Goal: Check status: Check status

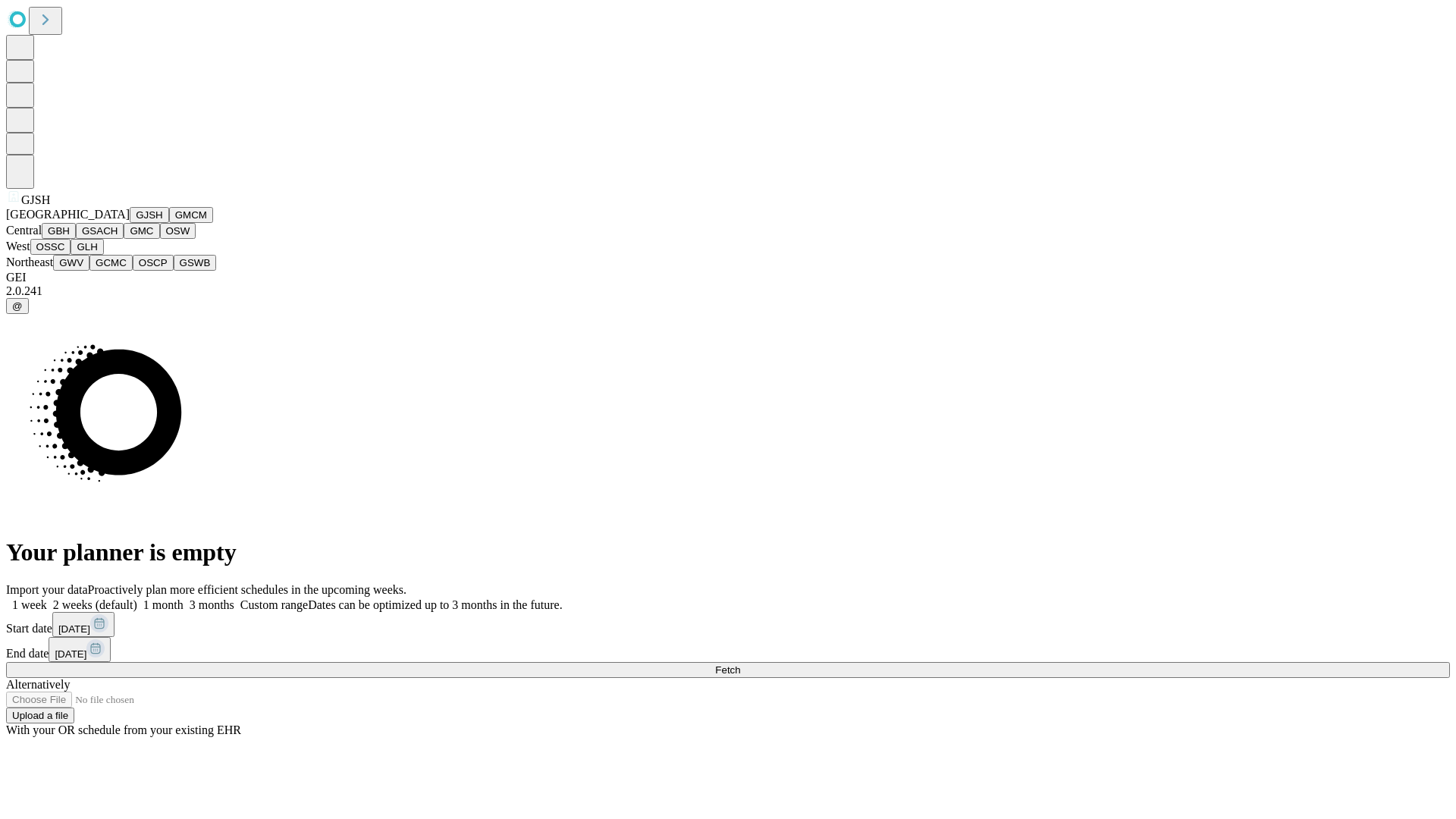
click at [130, 223] on button "GJSH" at bounding box center [150, 215] width 40 height 16
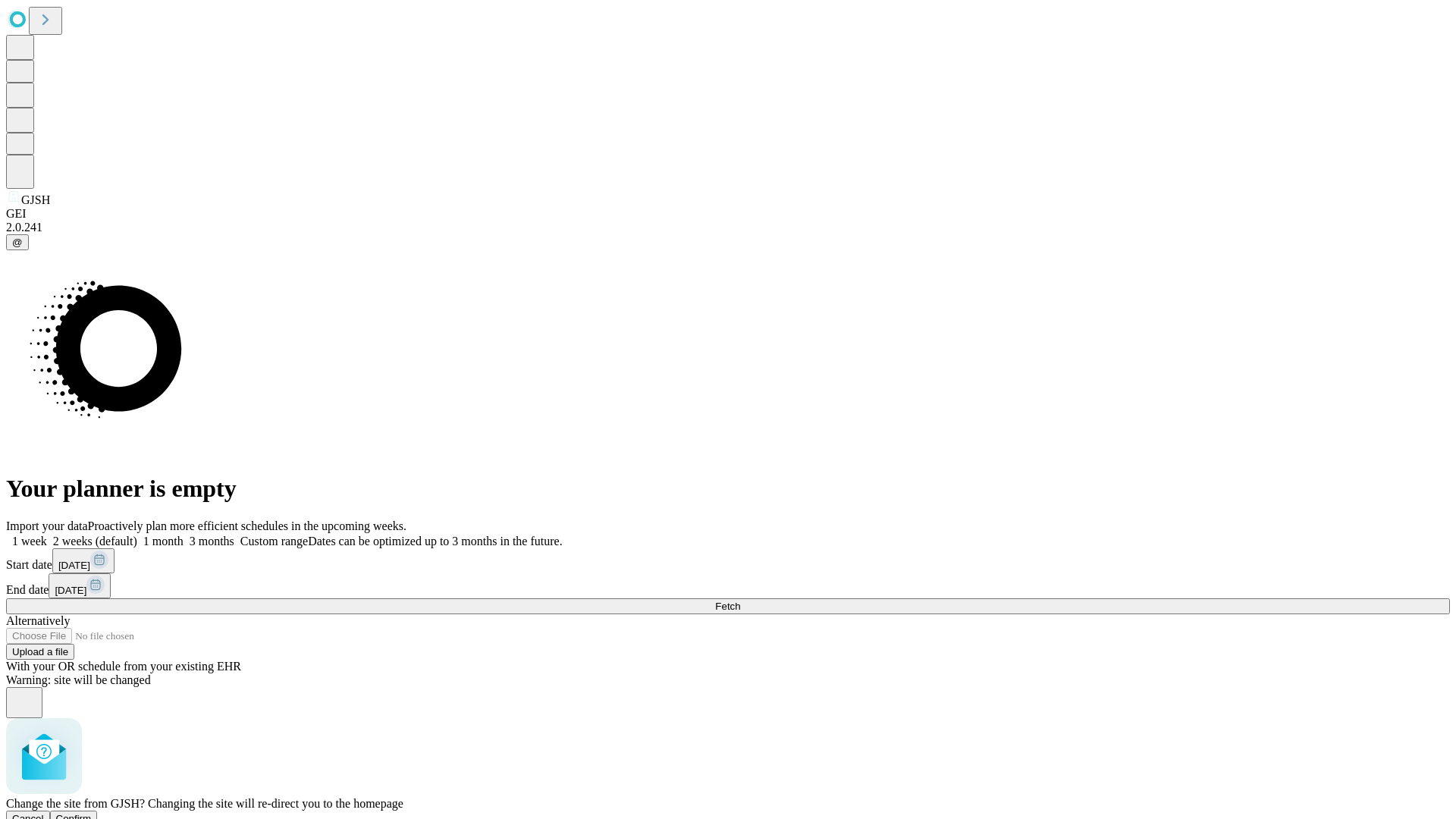
click at [92, 813] on span "Confirm" at bounding box center [73, 818] width 36 height 11
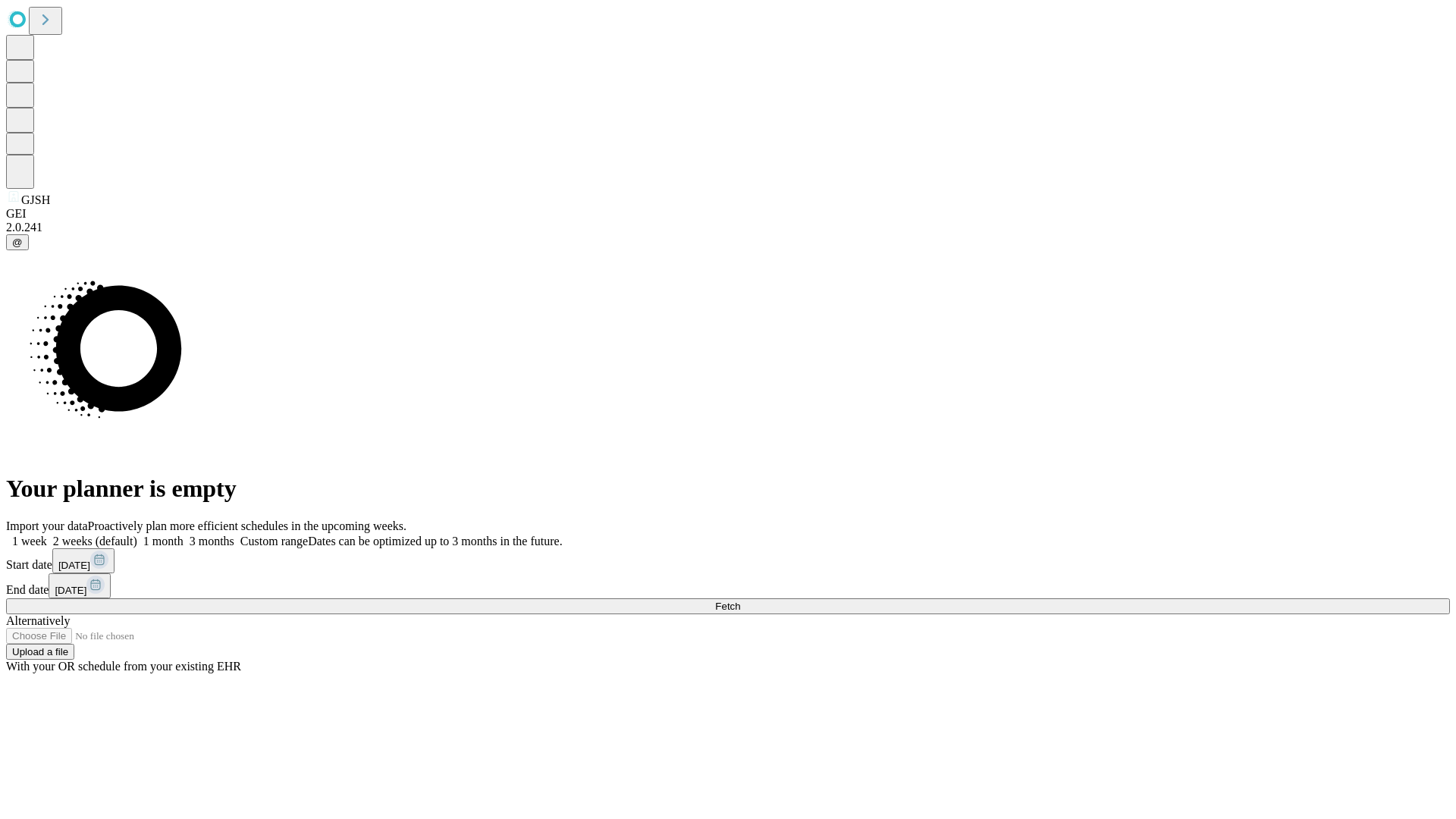
click at [138, 535] on label "2 weeks (default)" at bounding box center [92, 541] width 90 height 13
click at [741, 600] on span "Fetch" at bounding box center [728, 606] width 25 height 11
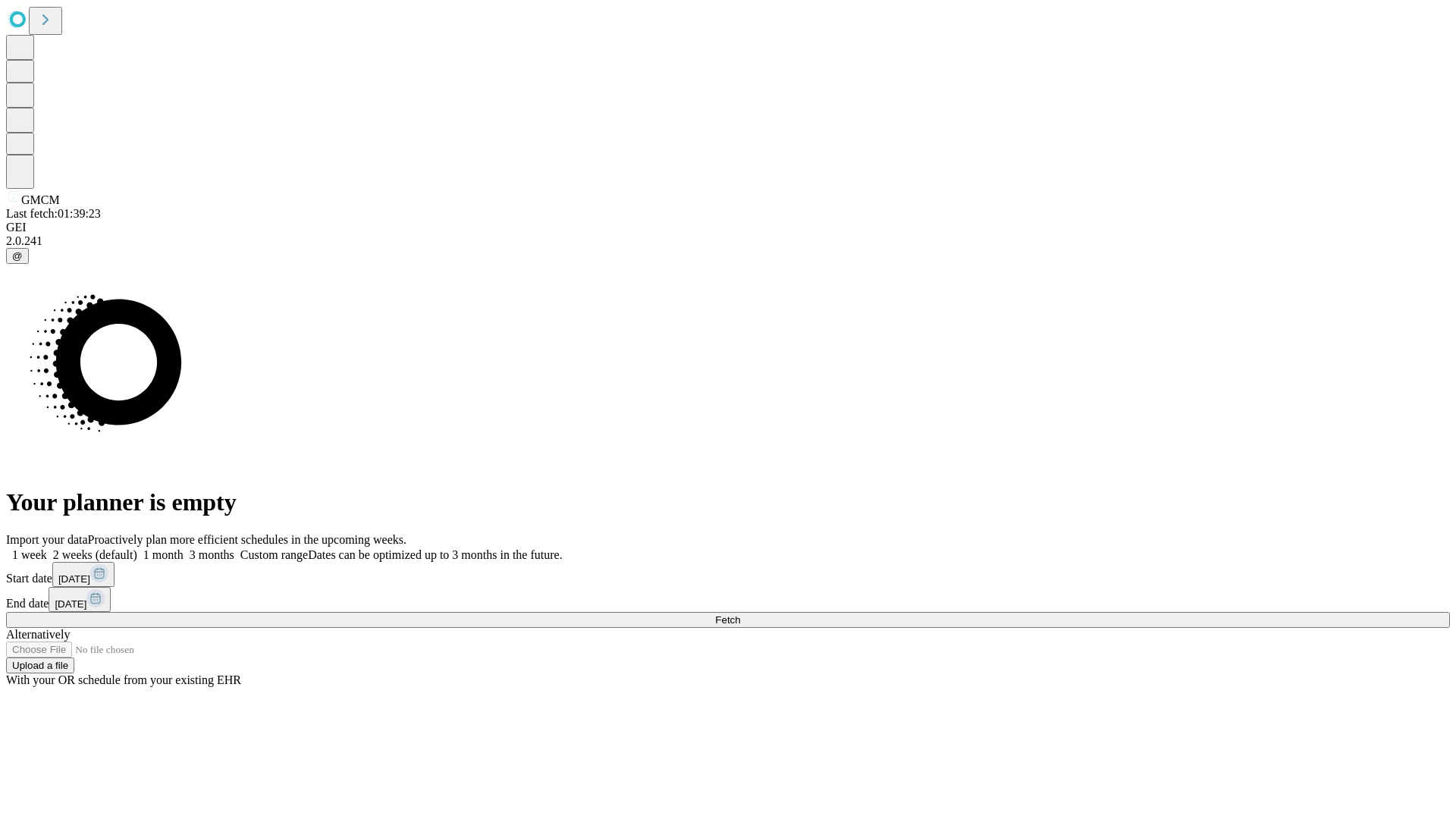
click at [138, 549] on label "2 weeks (default)" at bounding box center [92, 555] width 90 height 13
click at [741, 614] on span "Fetch" at bounding box center [728, 620] width 25 height 11
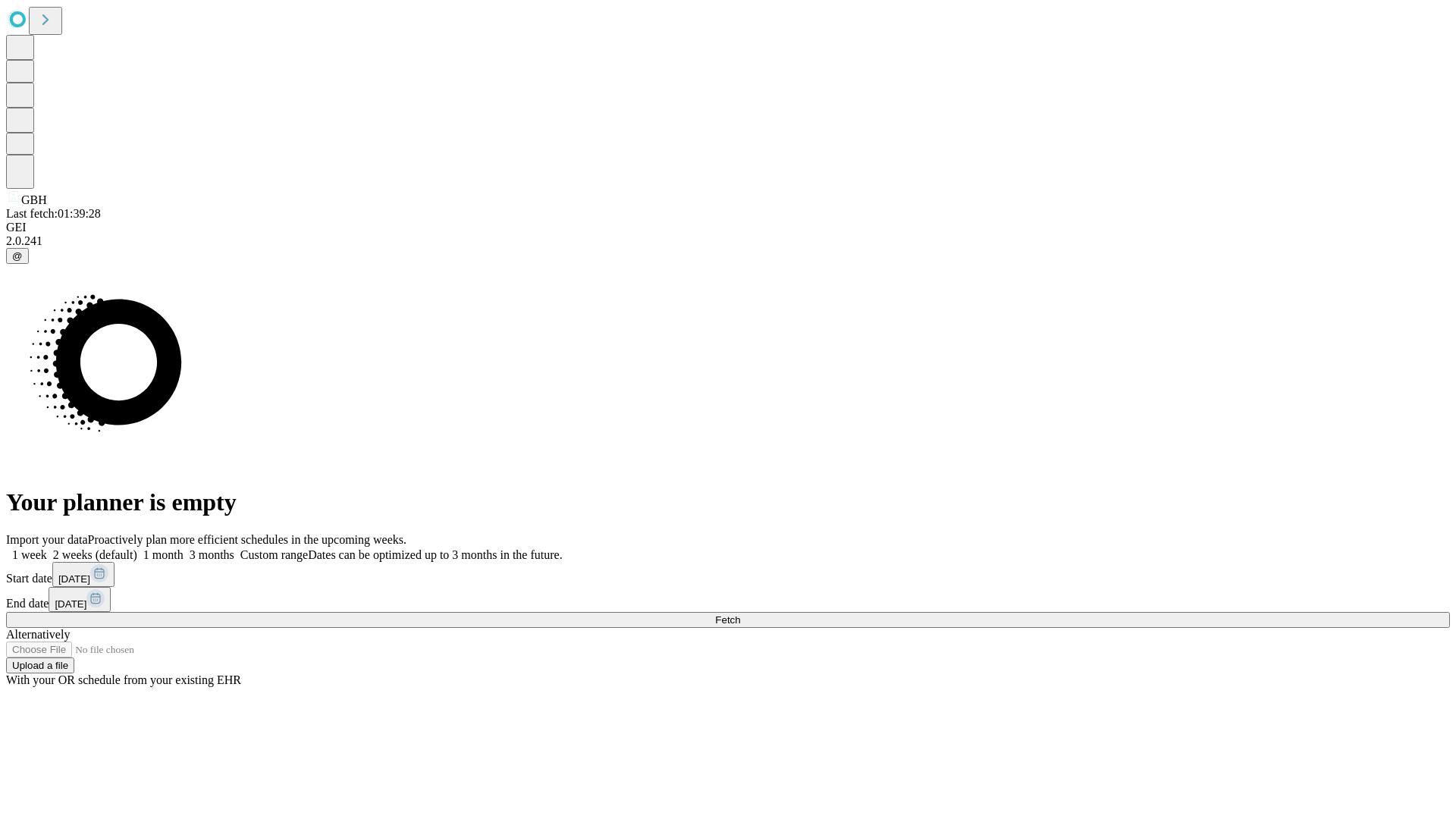
click at [138, 549] on label "2 weeks (default)" at bounding box center [92, 555] width 90 height 13
click at [741, 614] on span "Fetch" at bounding box center [728, 620] width 25 height 11
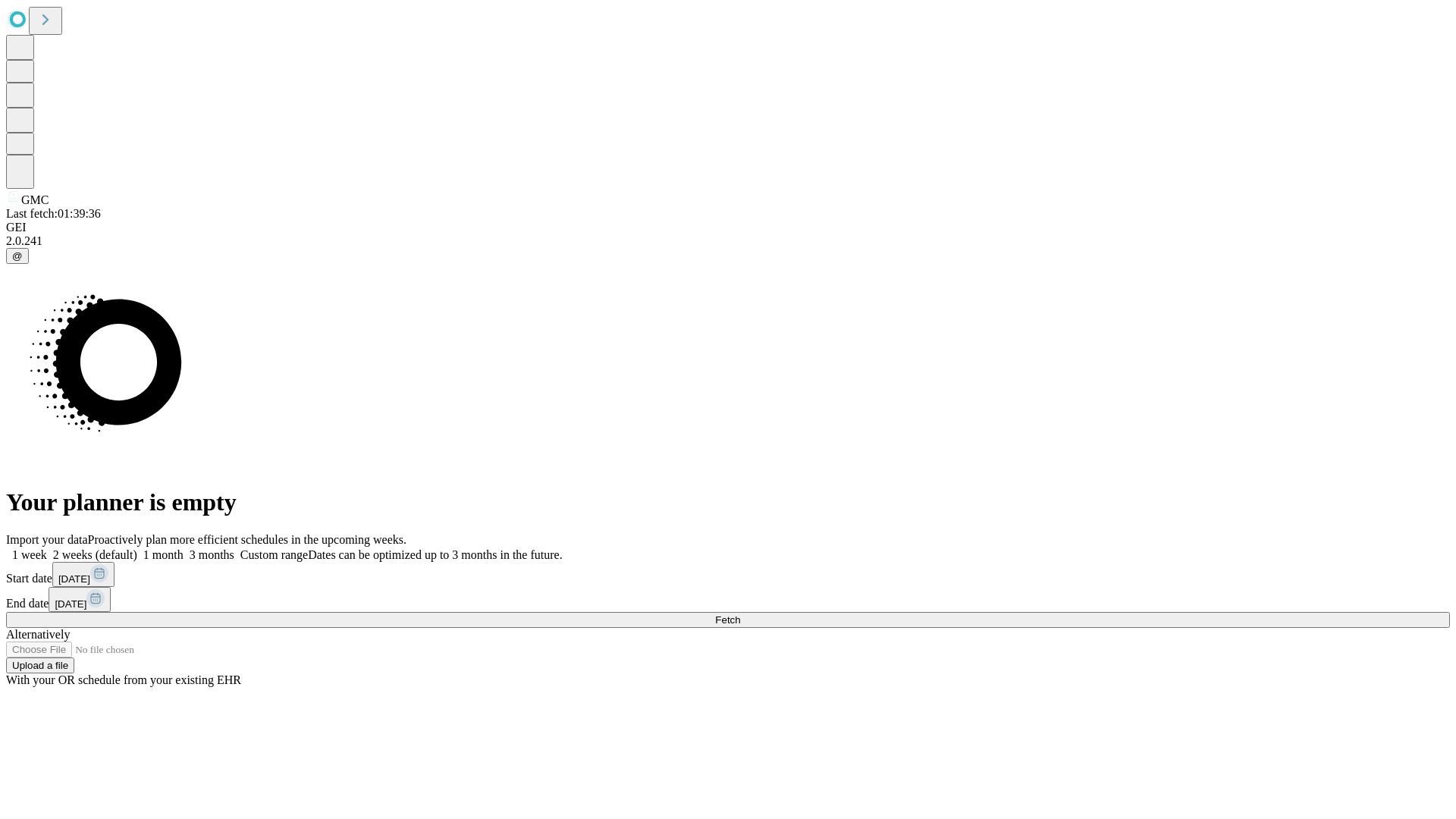
click at [138, 549] on label "2 weeks (default)" at bounding box center [92, 555] width 90 height 13
click at [741, 614] on span "Fetch" at bounding box center [728, 620] width 25 height 11
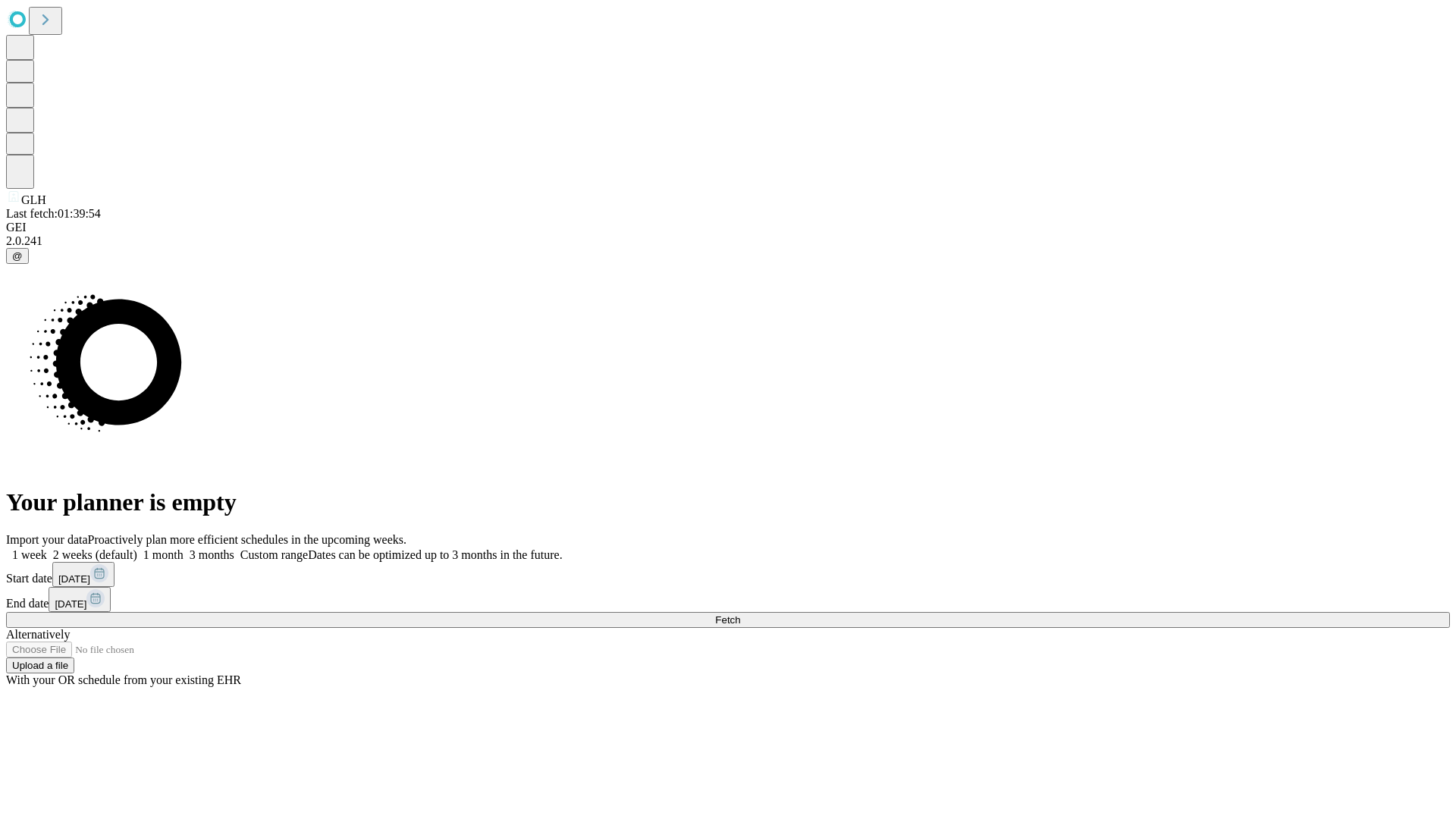
click at [741, 614] on span "Fetch" at bounding box center [728, 620] width 25 height 11
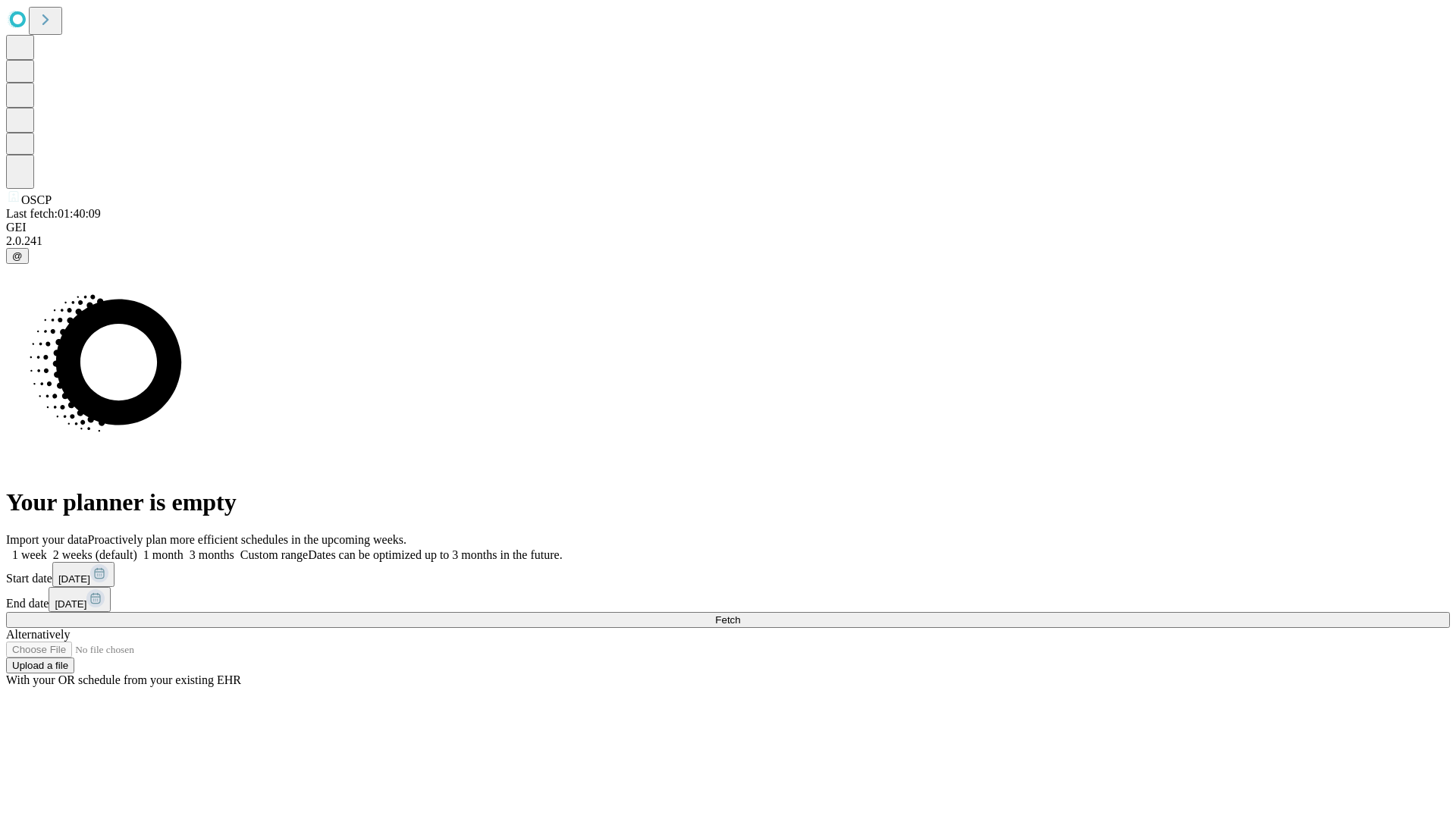
click at [741, 614] on span "Fetch" at bounding box center [728, 620] width 25 height 11
